Goal: Browse casually

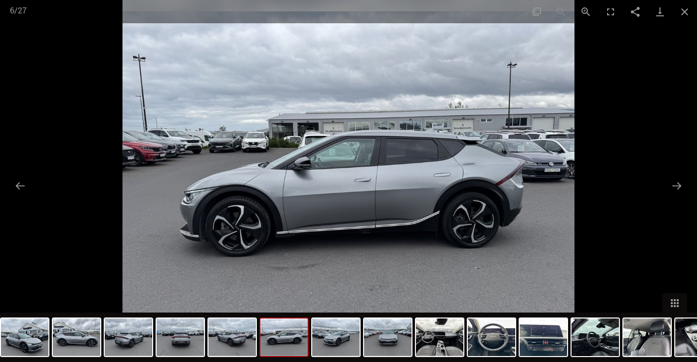
click at [375, 188] on img at bounding box center [349, 181] width 452 height 362
click at [680, 183] on button "Next slide" at bounding box center [676, 185] width 21 height 19
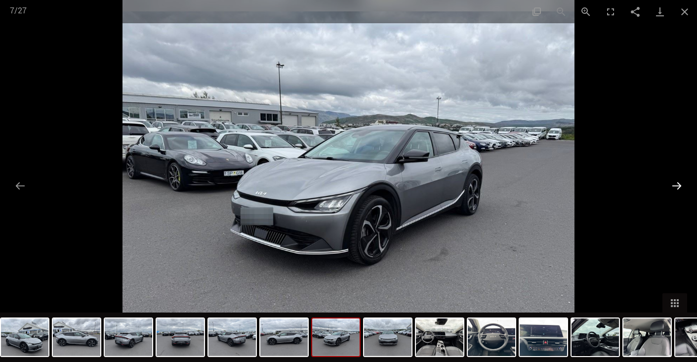
click at [679, 183] on button "Next slide" at bounding box center [676, 185] width 21 height 19
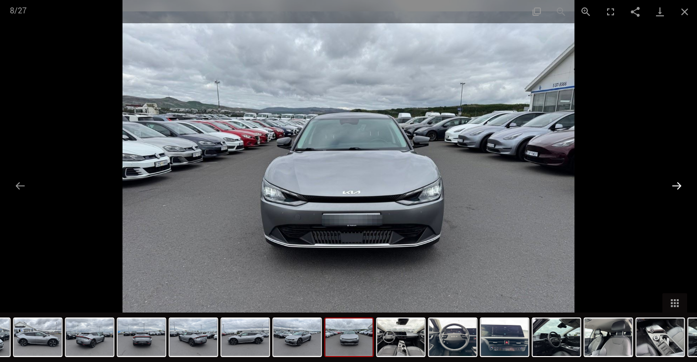
click at [679, 183] on button "Next slide" at bounding box center [676, 185] width 21 height 19
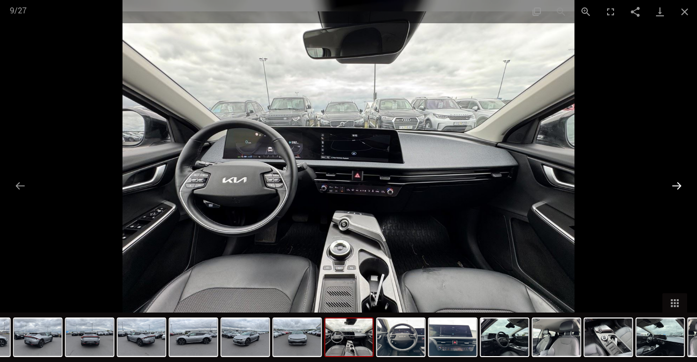
click at [679, 183] on button "Next slide" at bounding box center [676, 185] width 21 height 19
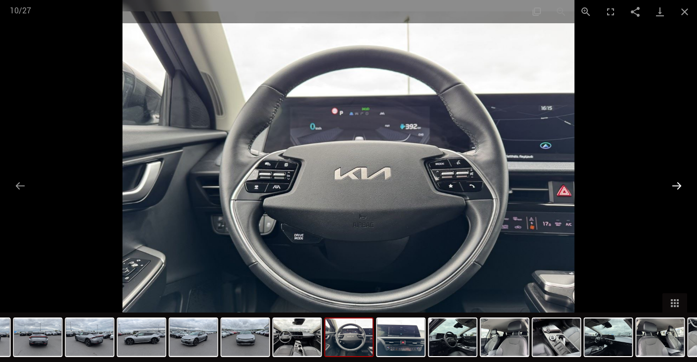
click at [679, 183] on button "Next slide" at bounding box center [676, 185] width 21 height 19
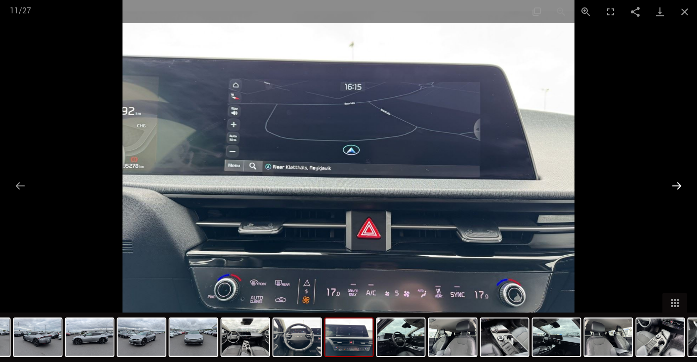
click at [679, 183] on button "Next slide" at bounding box center [676, 185] width 21 height 19
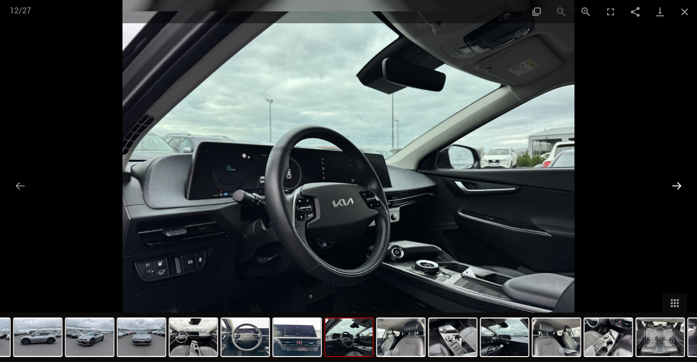
click at [679, 183] on button "Next slide" at bounding box center [676, 185] width 21 height 19
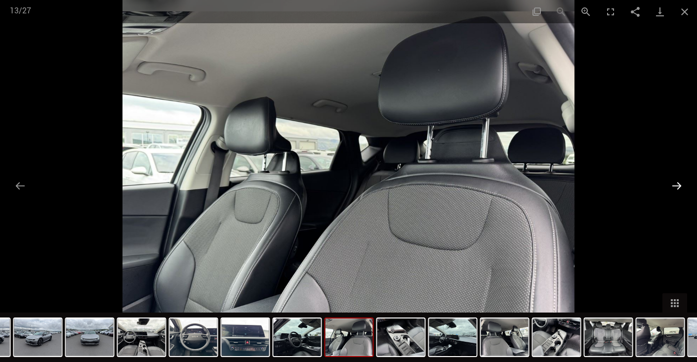
click at [679, 183] on button "Next slide" at bounding box center [676, 185] width 21 height 19
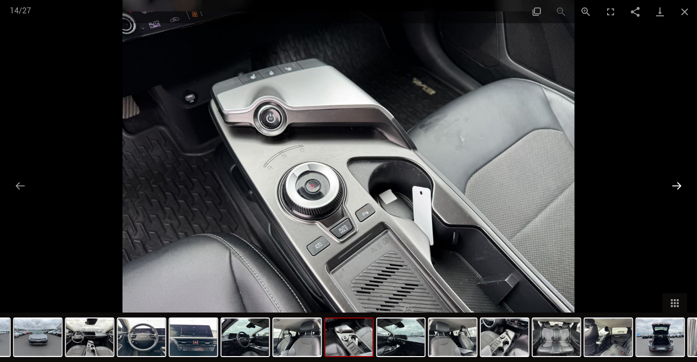
click at [679, 183] on button "Next slide" at bounding box center [676, 185] width 21 height 19
